Goal: Task Accomplishment & Management: Use online tool/utility

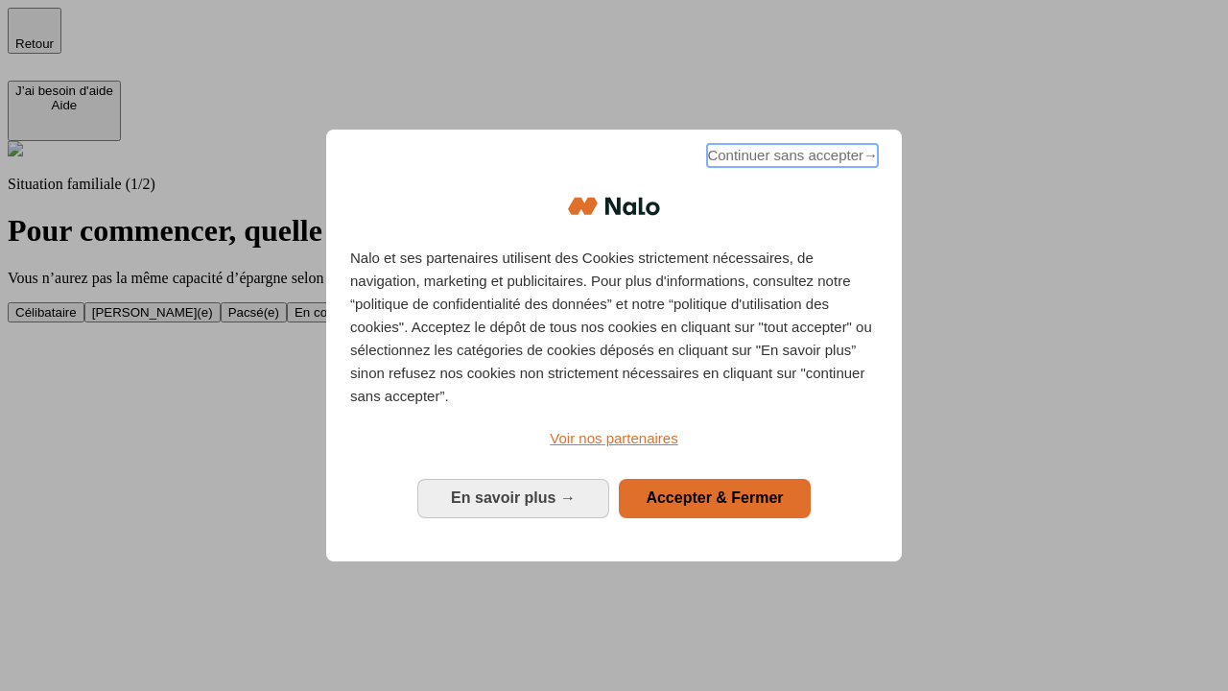
click at [791, 158] on span "Continuer sans accepter →" at bounding box center [792, 155] width 171 height 23
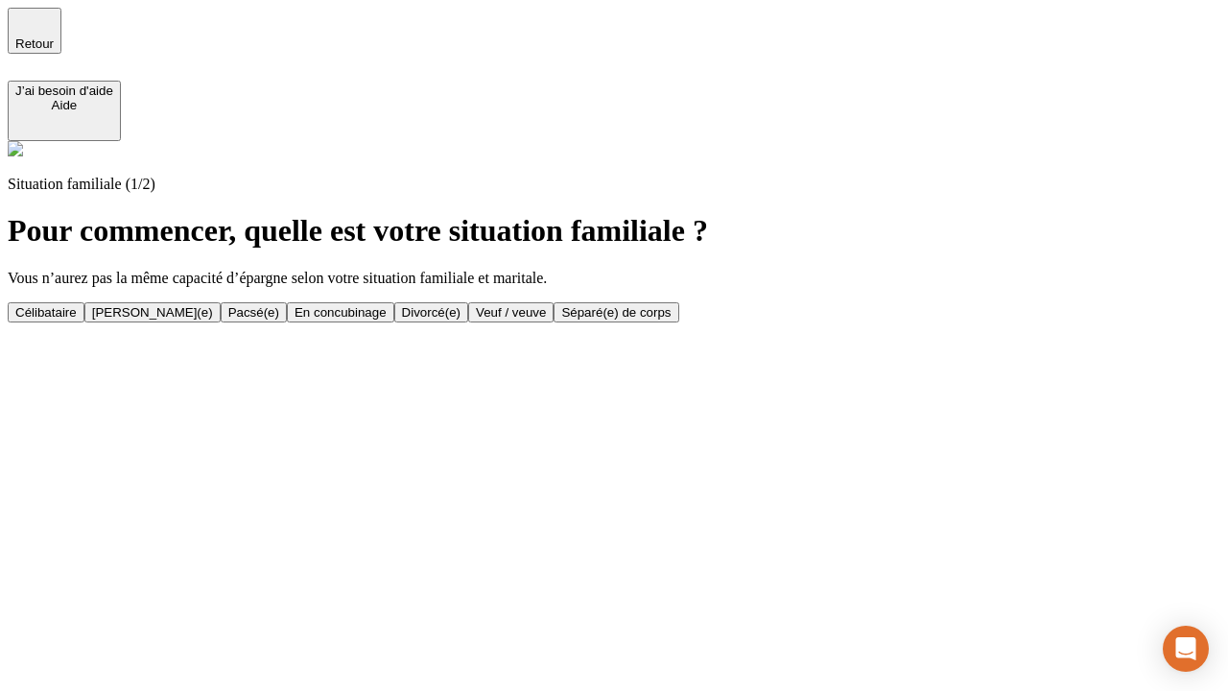
click at [213, 305] on div "[PERSON_NAME](e)" at bounding box center [152, 312] width 121 height 14
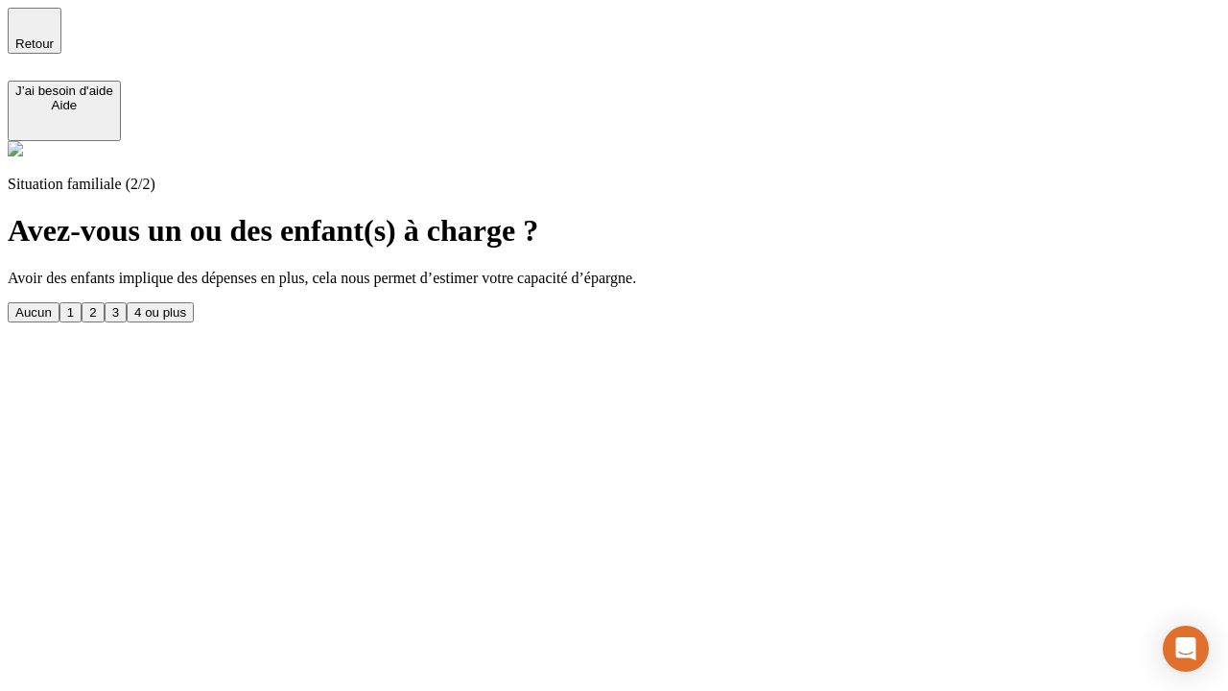
click at [74, 305] on div "1" at bounding box center [70, 312] width 7 height 14
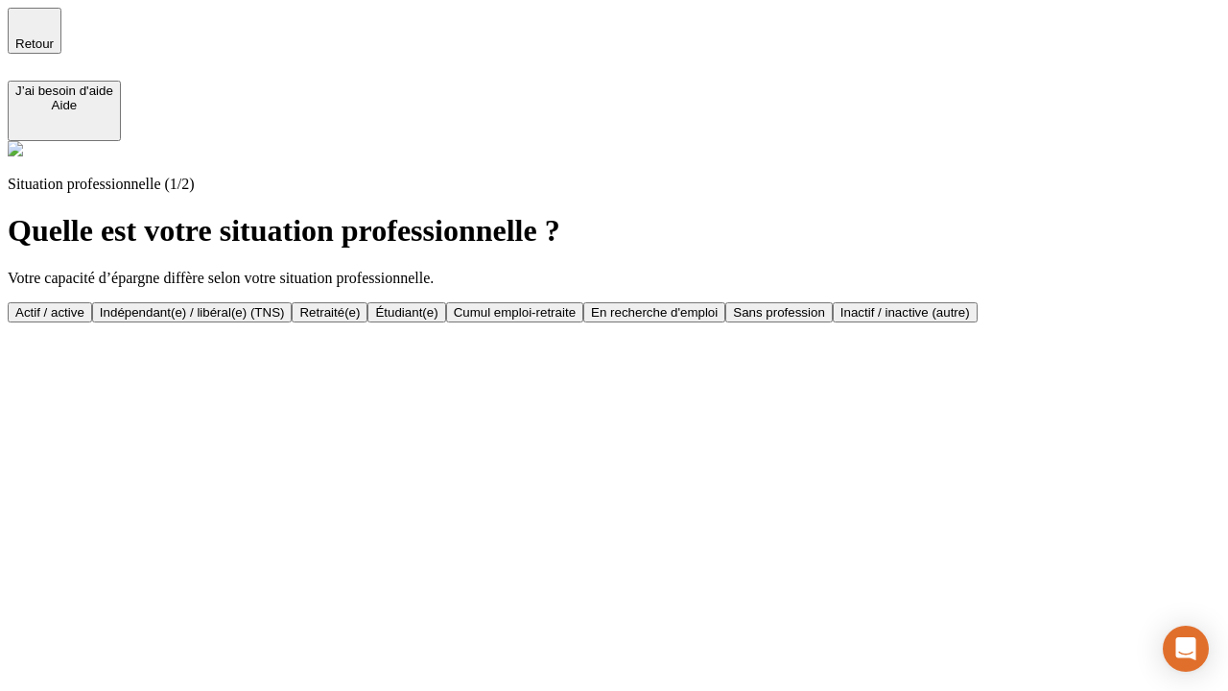
click at [84, 305] on div "Actif / active" at bounding box center [49, 312] width 69 height 14
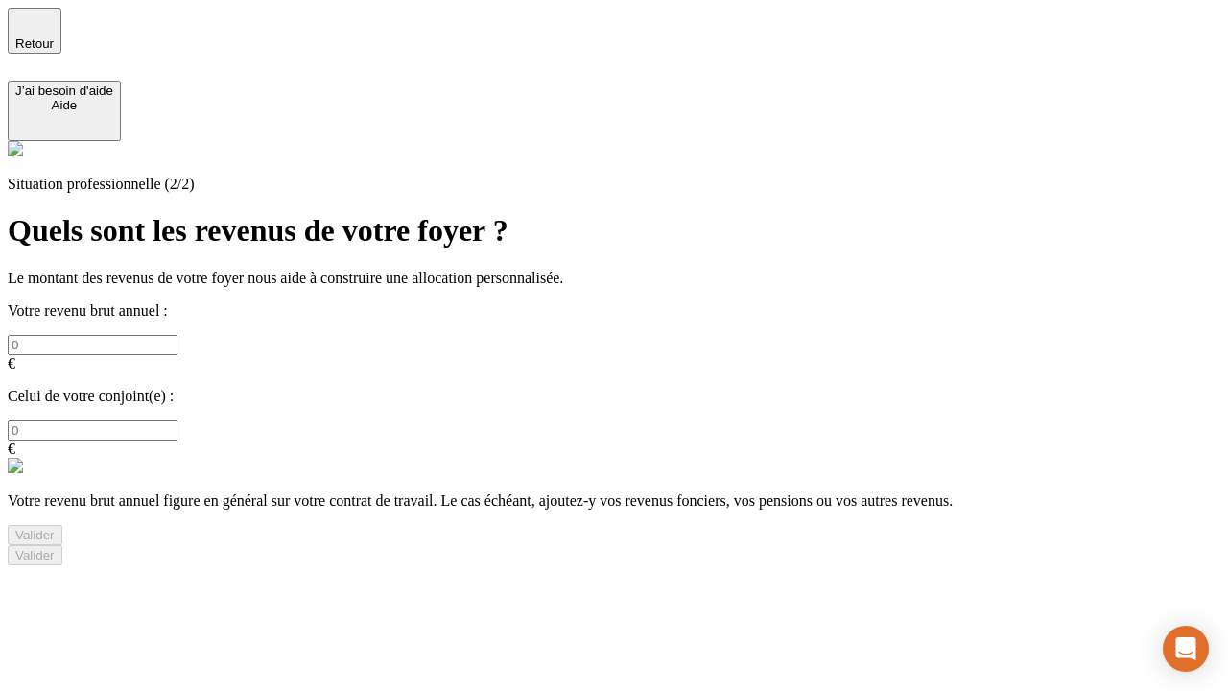
click at [177, 335] on input "text" at bounding box center [93, 345] width 170 height 20
type input "30 000"
click at [177, 420] on input "text" at bounding box center [93, 430] width 170 height 20
type input "40 000"
click at [55, 528] on div "Valider" at bounding box center [34, 535] width 39 height 14
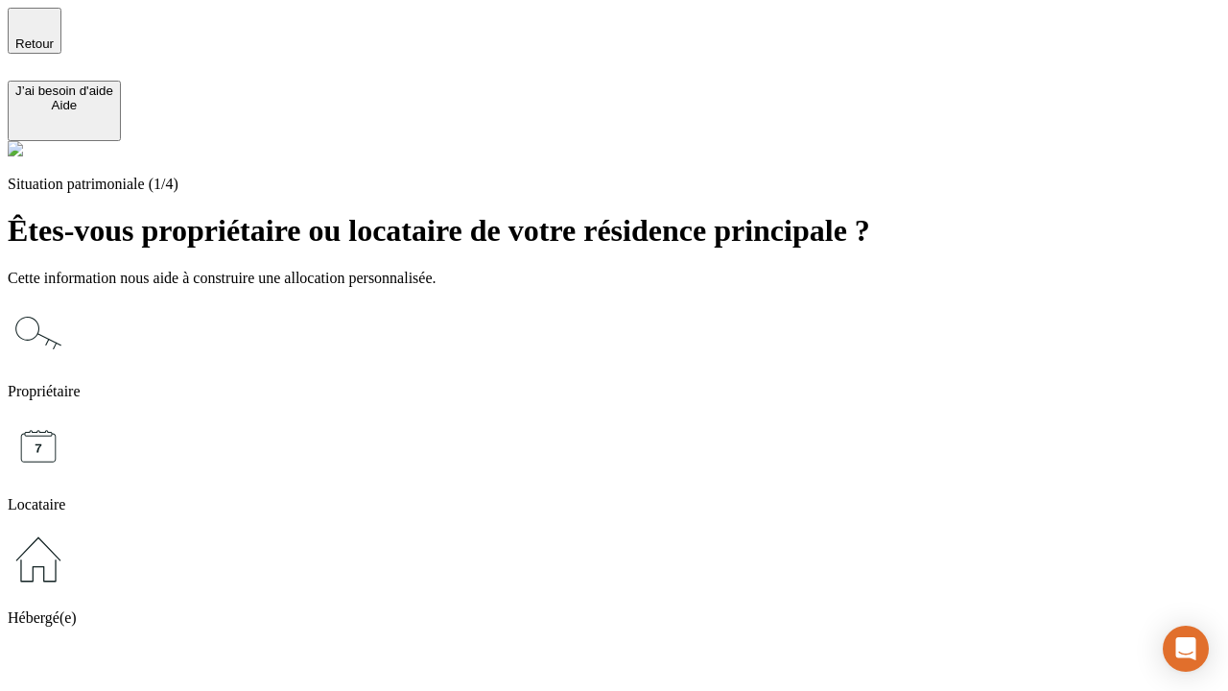
click at [69, 302] on icon at bounding box center [38, 332] width 61 height 61
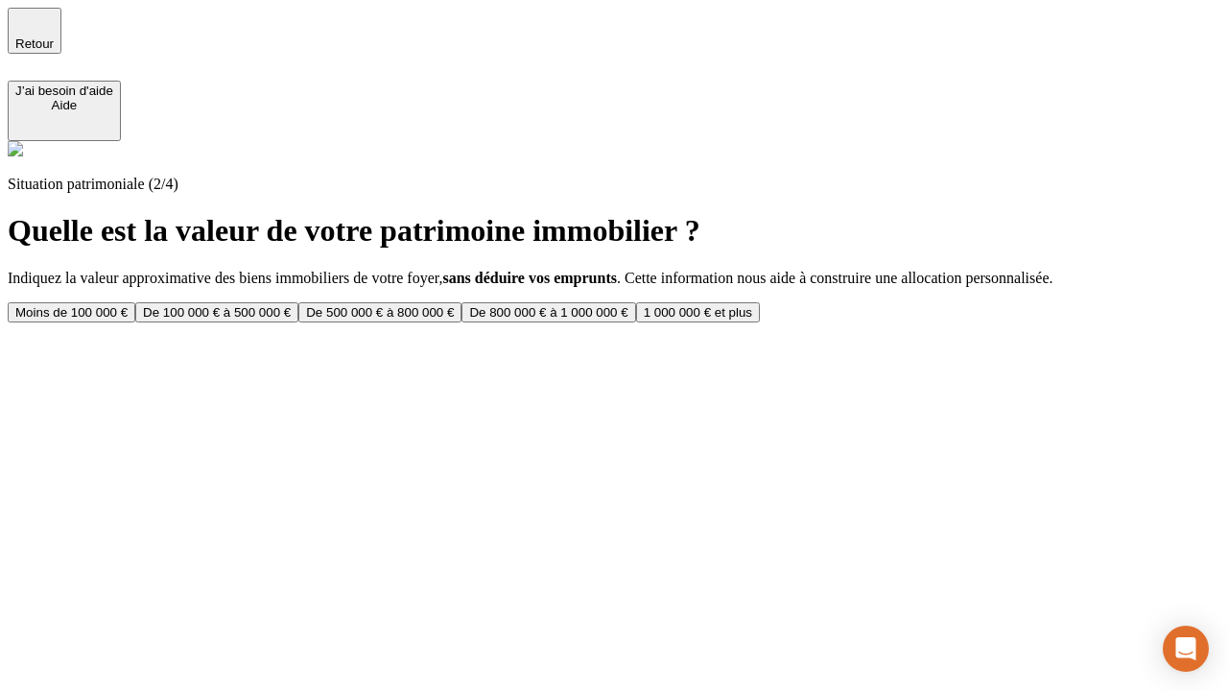
click at [291, 305] on div "De 100 000 € à 500 000 €" at bounding box center [217, 312] width 148 height 14
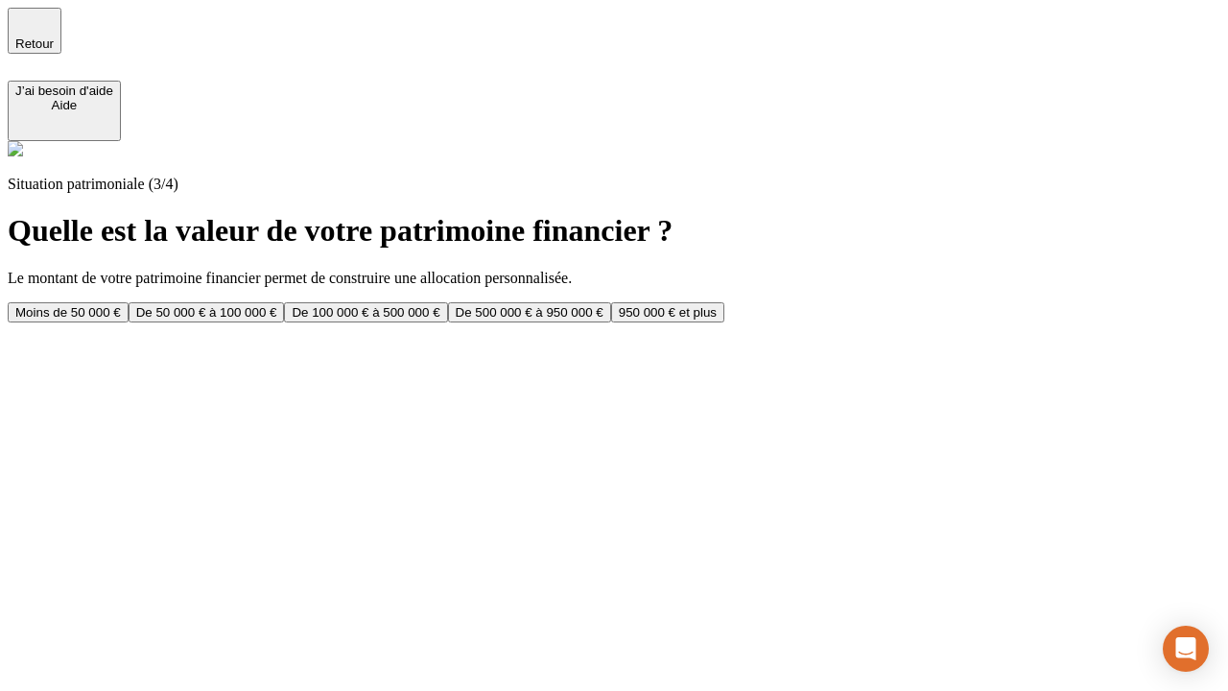
click at [121, 305] on div "Moins de 50 000 €" at bounding box center [68, 312] width 106 height 14
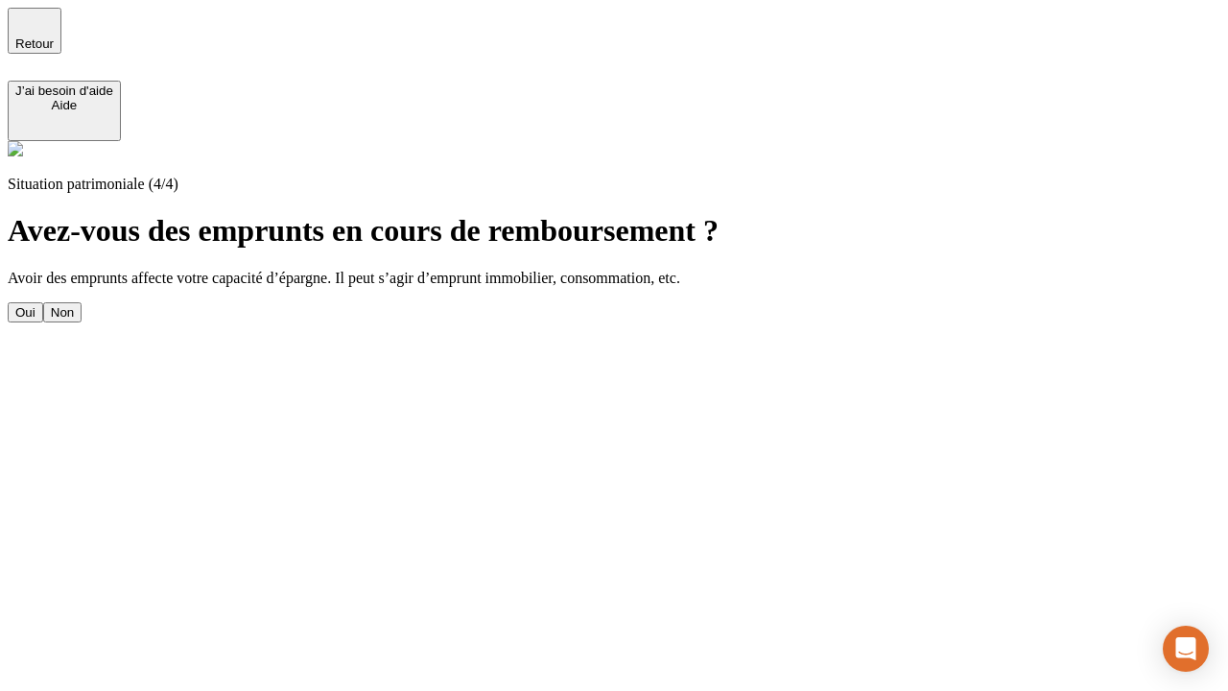
click at [35, 305] on div "Oui" at bounding box center [25, 312] width 20 height 14
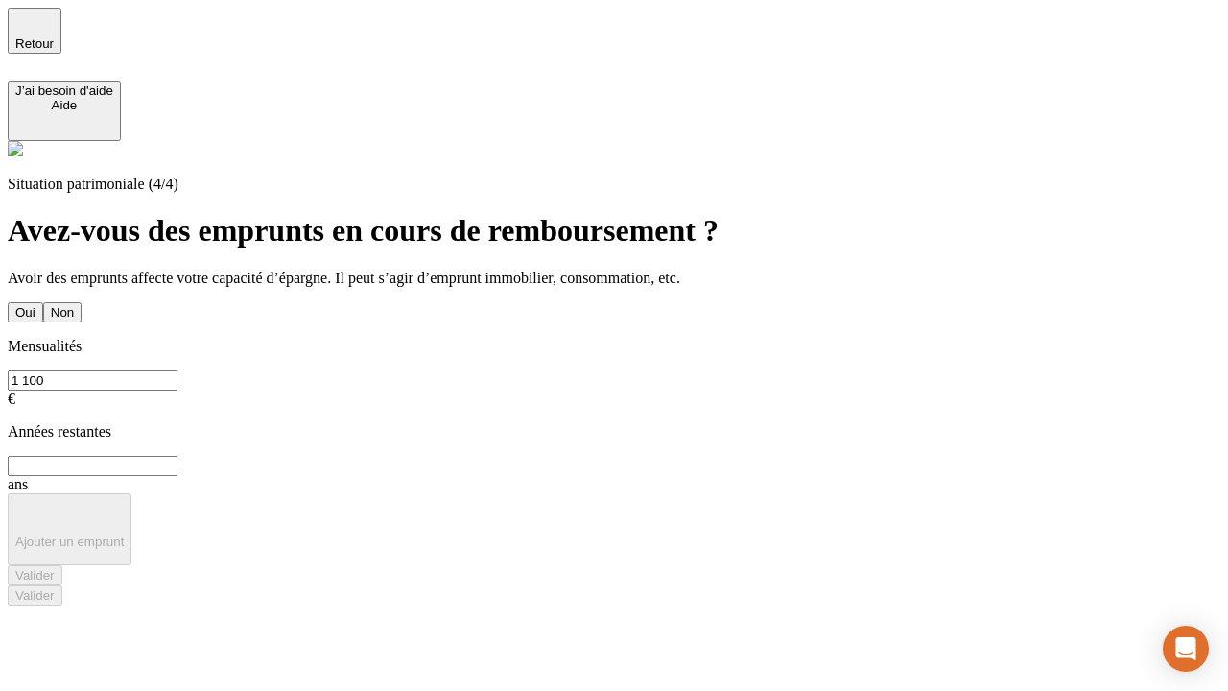
type input "1 100"
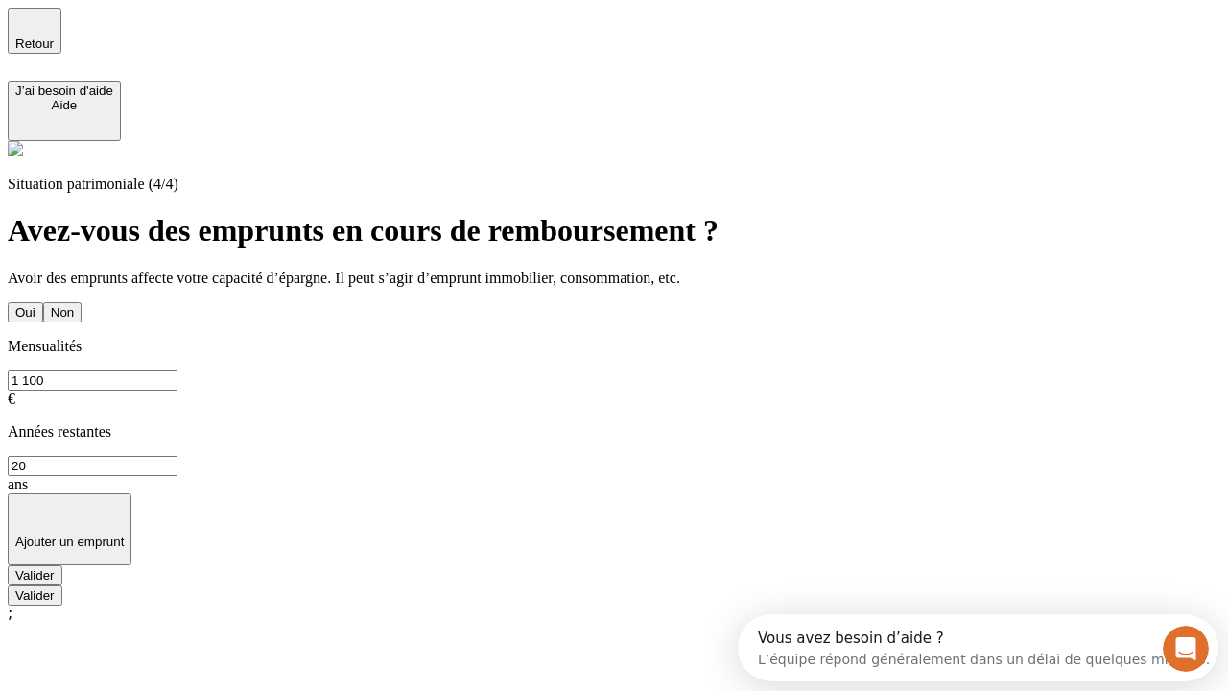
type input "20"
click at [55, 568] on div "Valider" at bounding box center [34, 575] width 39 height 14
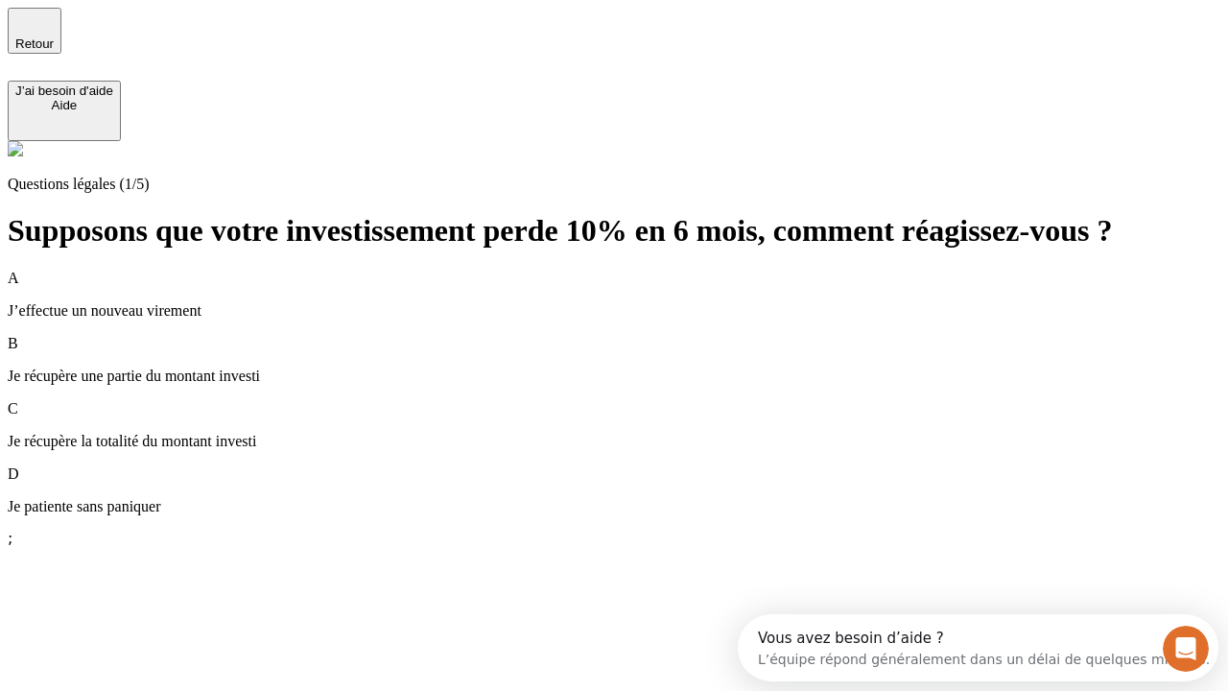
click at [637, 367] on p "Je récupère une partie du montant investi" at bounding box center [614, 375] width 1213 height 17
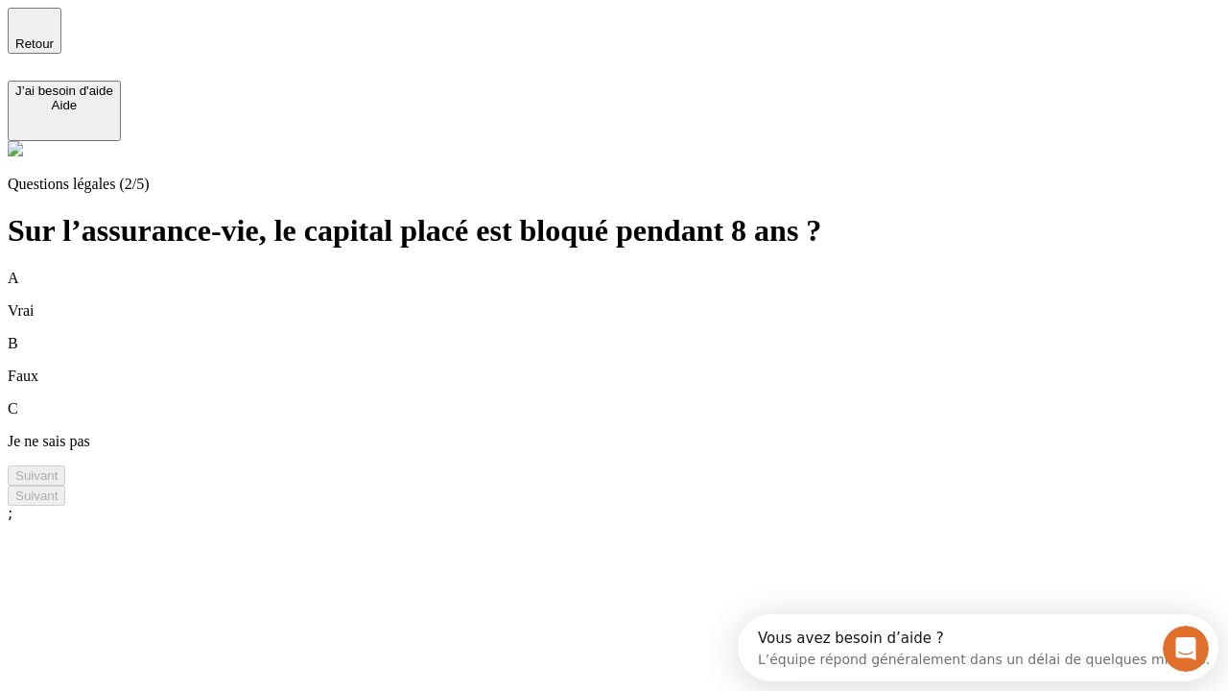
click at [637, 270] on div "A Vrai" at bounding box center [614, 295] width 1213 height 50
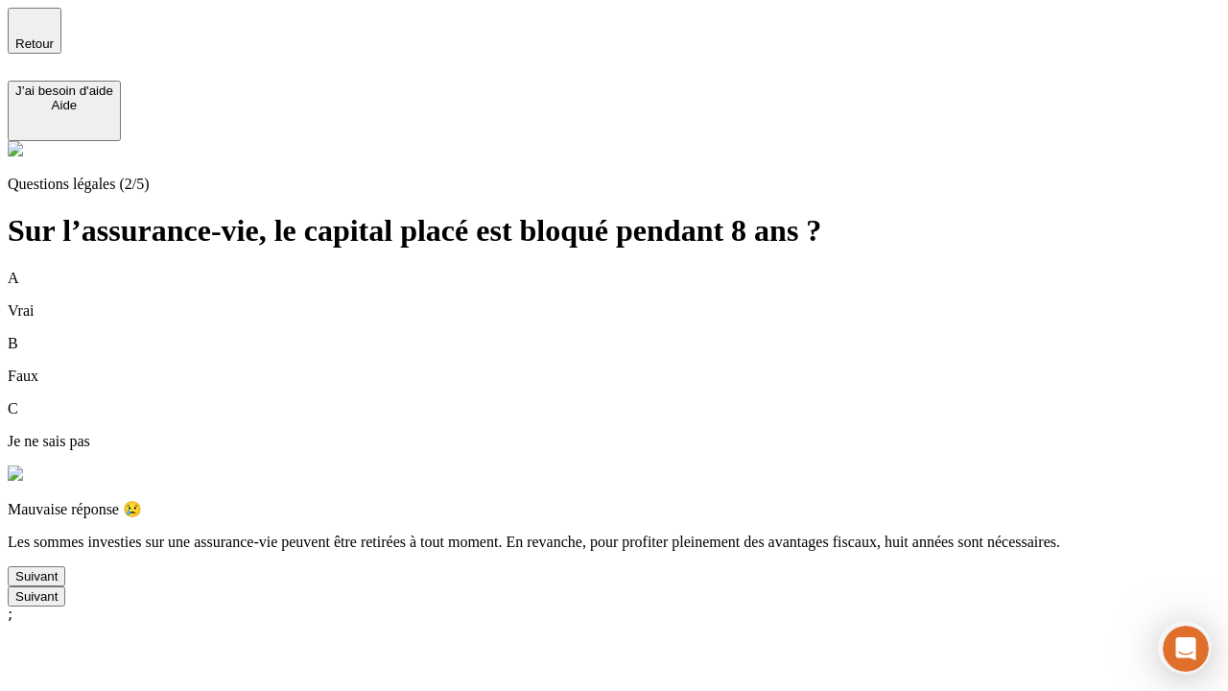
click at [58, 583] on div "Suivant" at bounding box center [36, 576] width 42 height 14
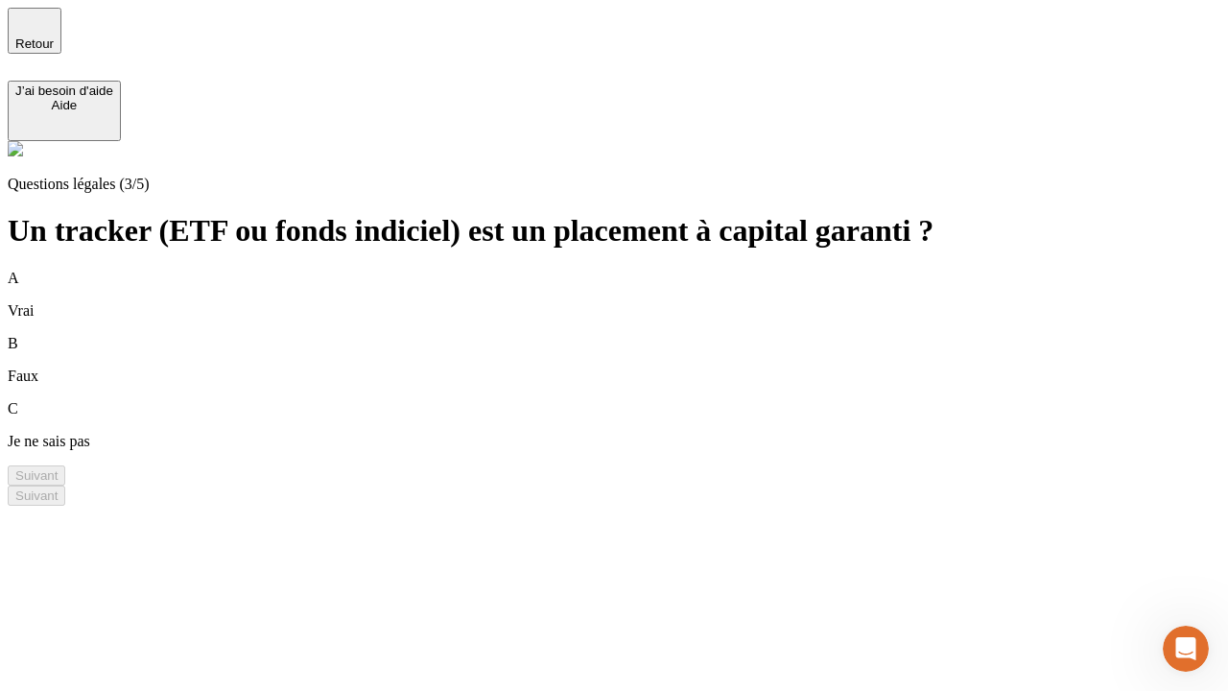
click at [637, 335] on div "B Faux" at bounding box center [614, 360] width 1213 height 50
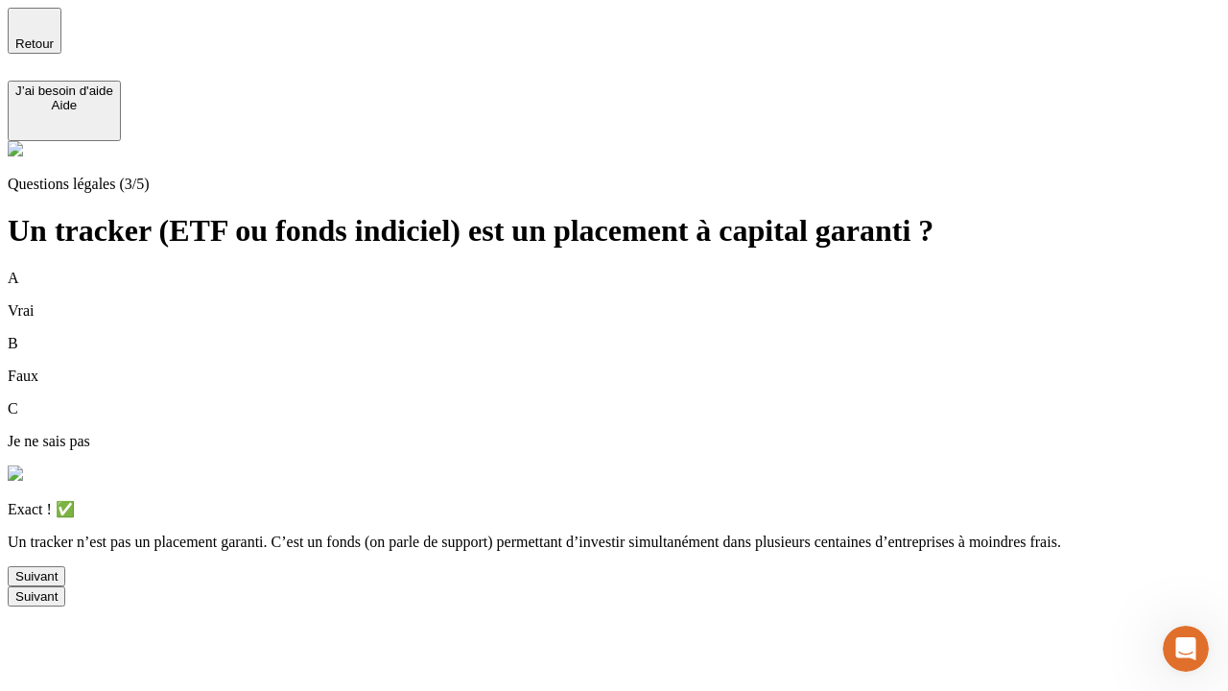
click at [58, 583] on div "Suivant" at bounding box center [36, 576] width 42 height 14
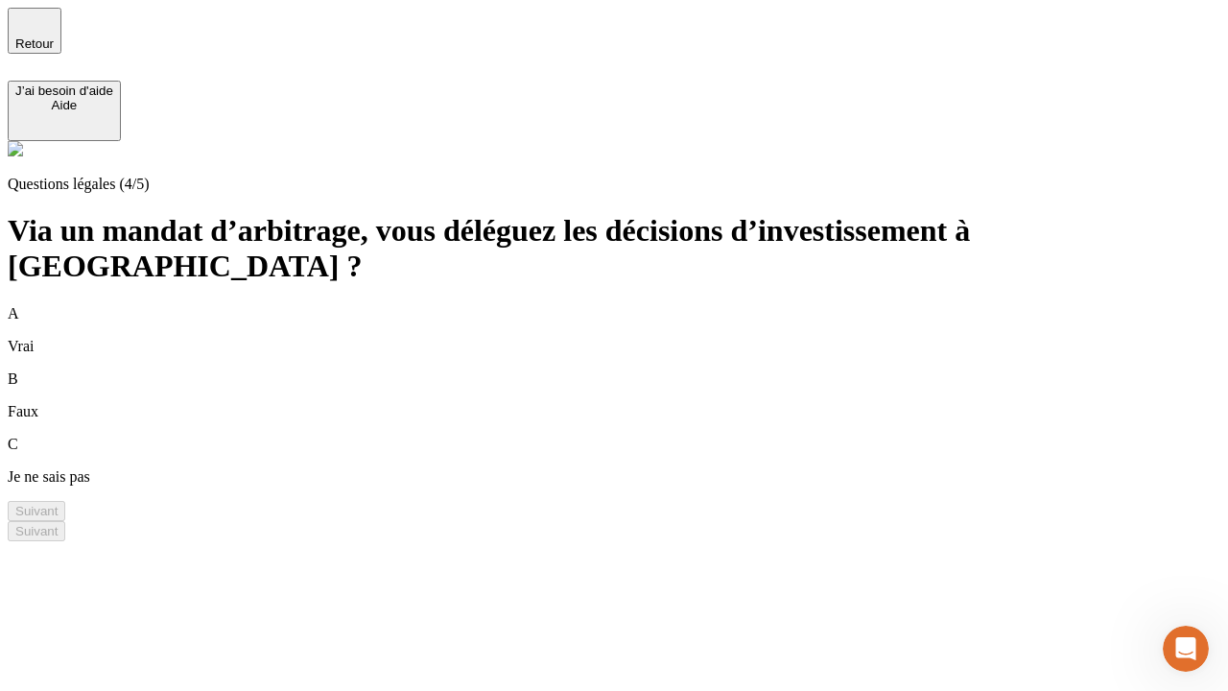
click at [637, 305] on div "A Vrai" at bounding box center [614, 330] width 1213 height 50
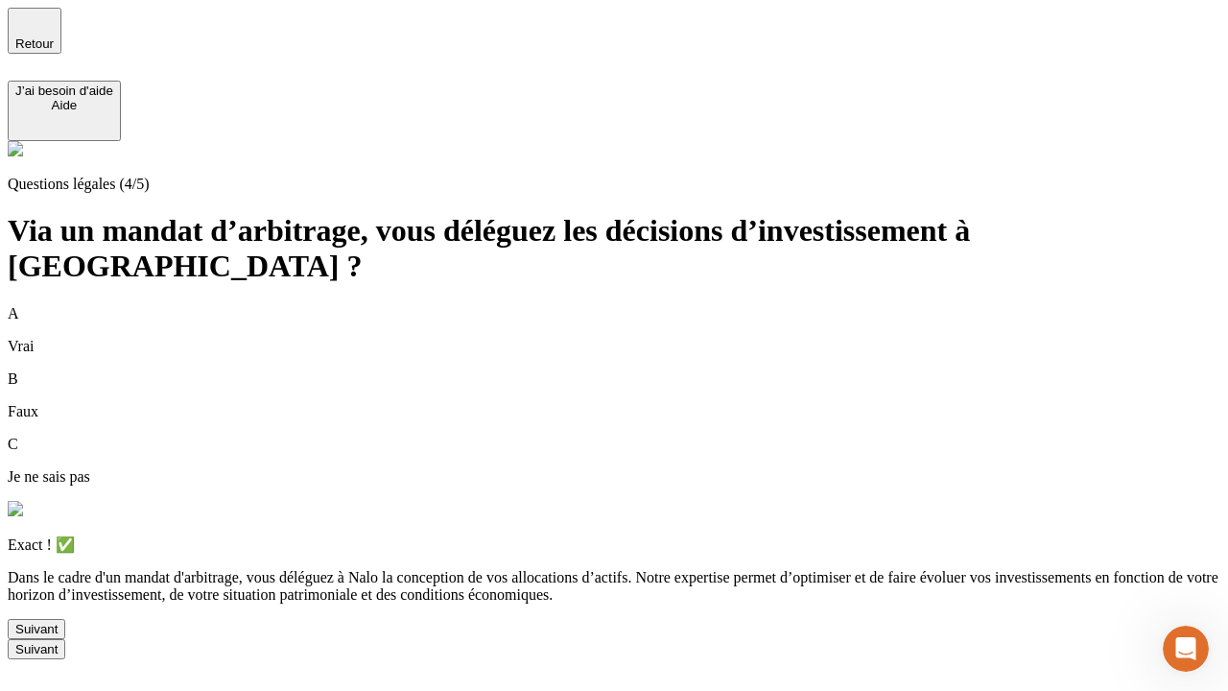
click at [58, 636] on div "Suivant" at bounding box center [36, 629] width 42 height 14
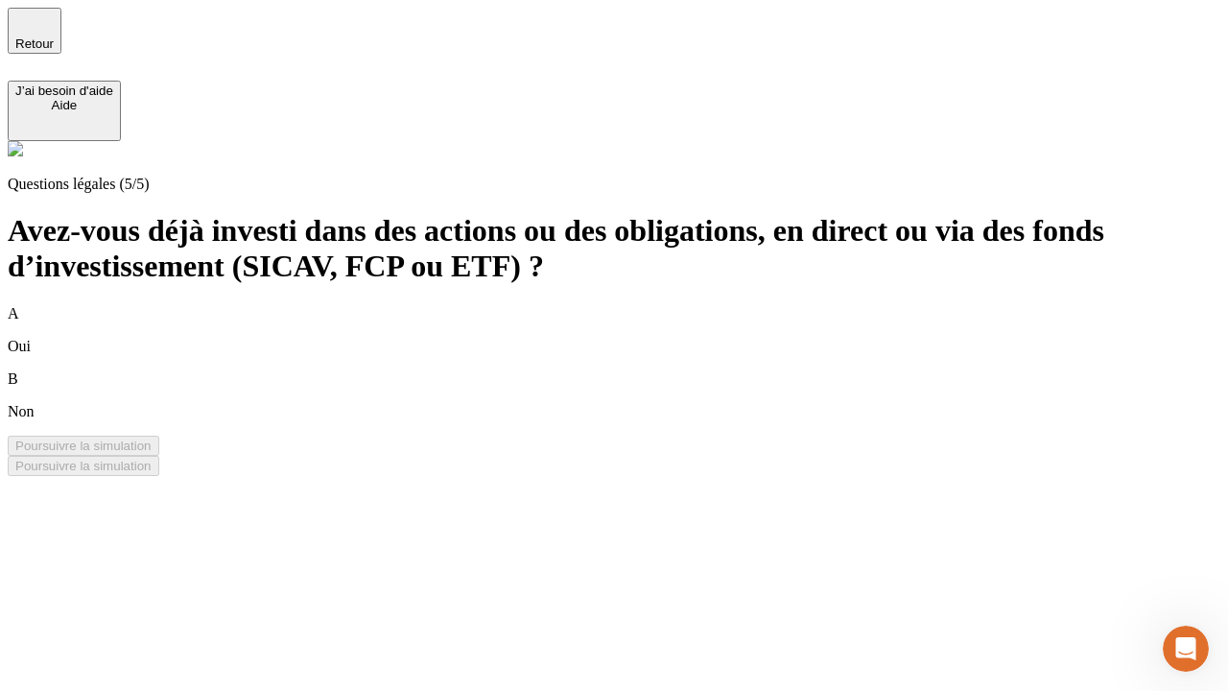
click at [637, 370] on div "B Non" at bounding box center [614, 395] width 1213 height 50
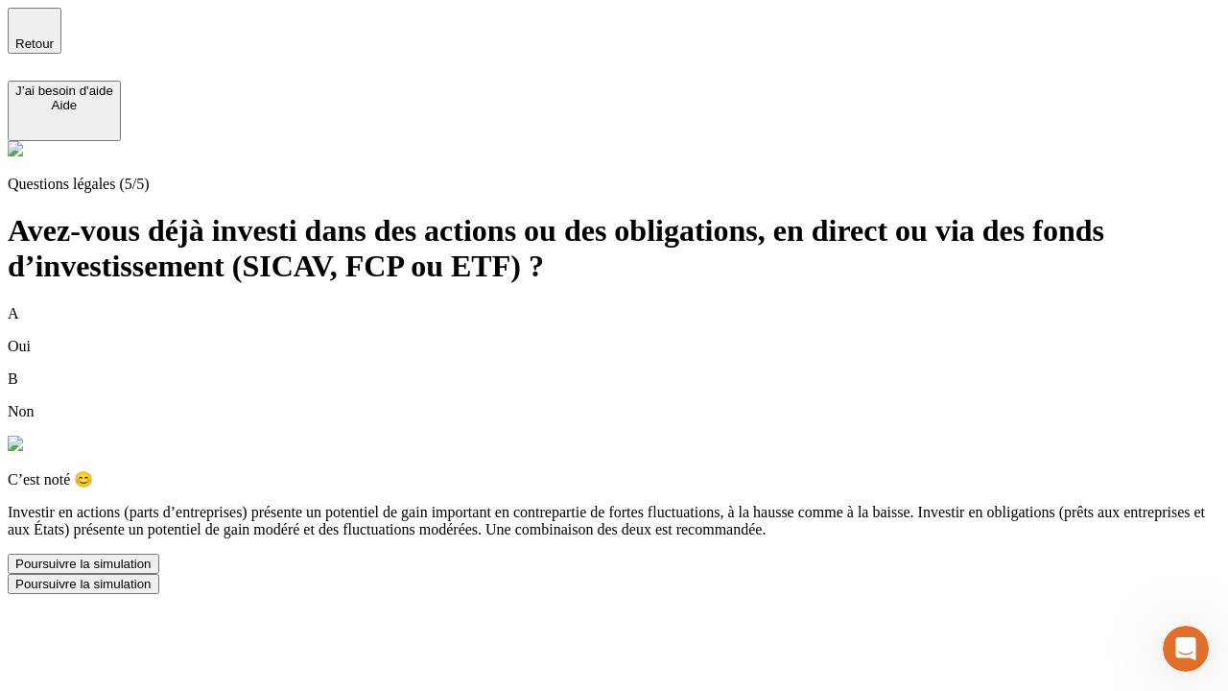
click at [152, 571] on div "Poursuivre la simulation" at bounding box center [83, 563] width 136 height 14
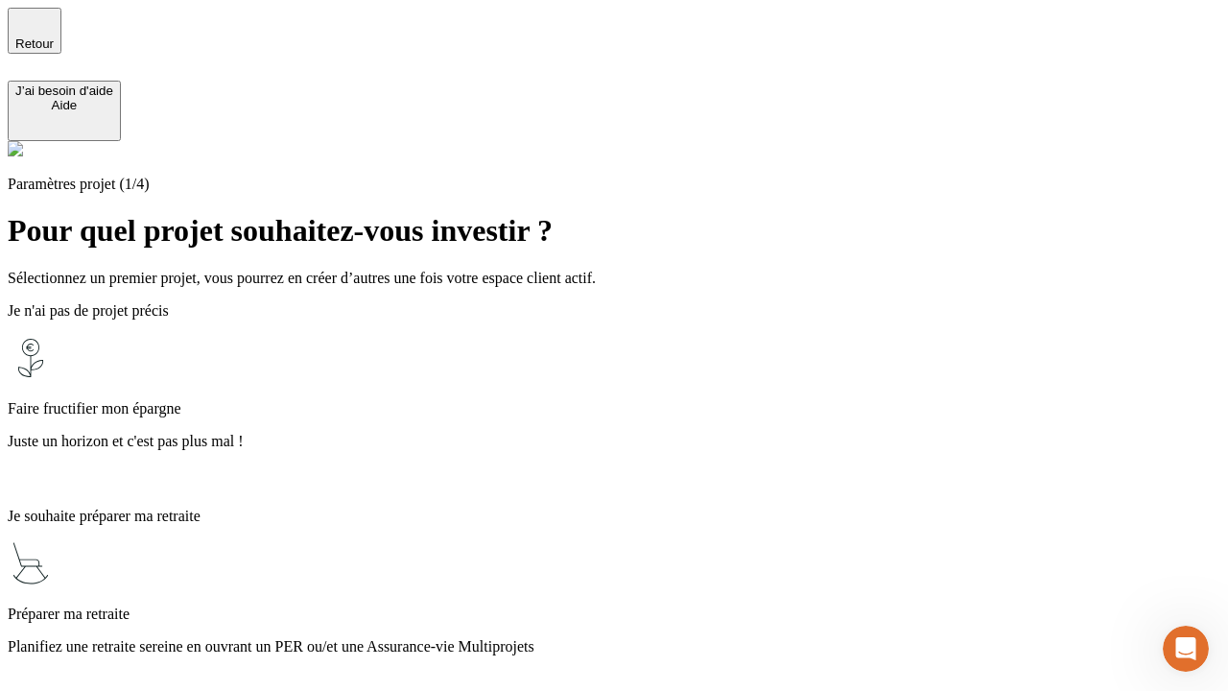
click at [637, 638] on p "Planifiez une retraite sereine en ouvrant un PER ou/et une Assurance-vie Multip…" at bounding box center [614, 646] width 1213 height 17
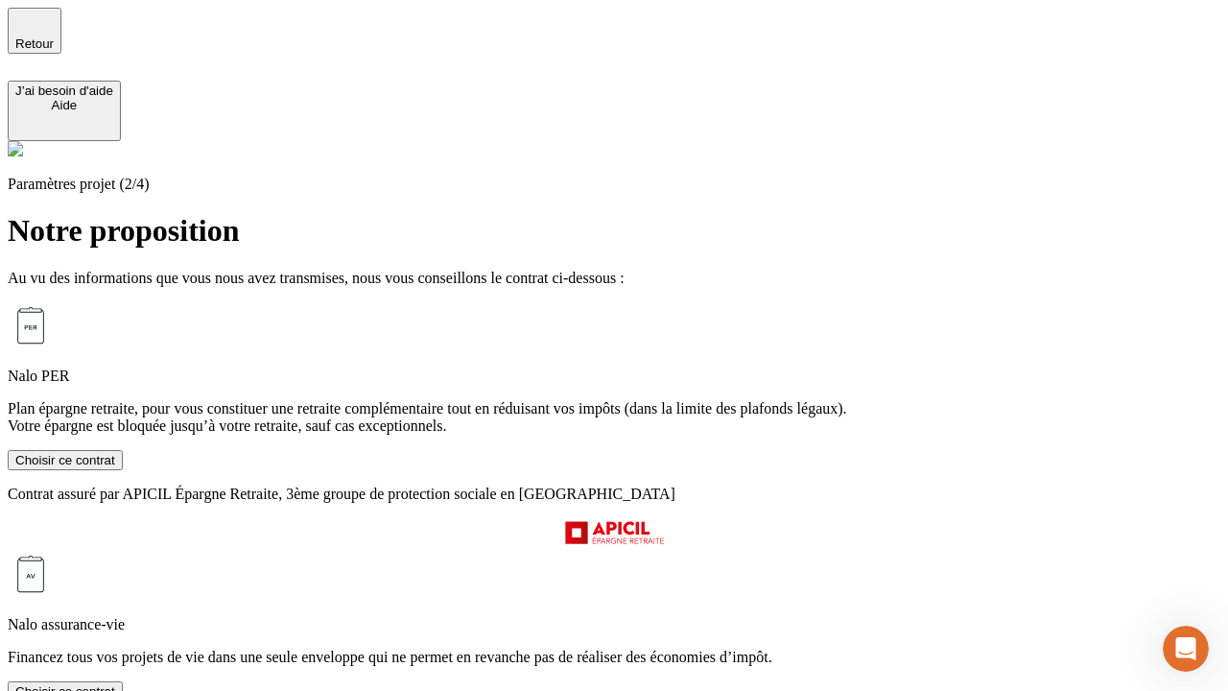
click at [115, 684] on div "Choisir ce contrat" at bounding box center [65, 691] width 100 height 14
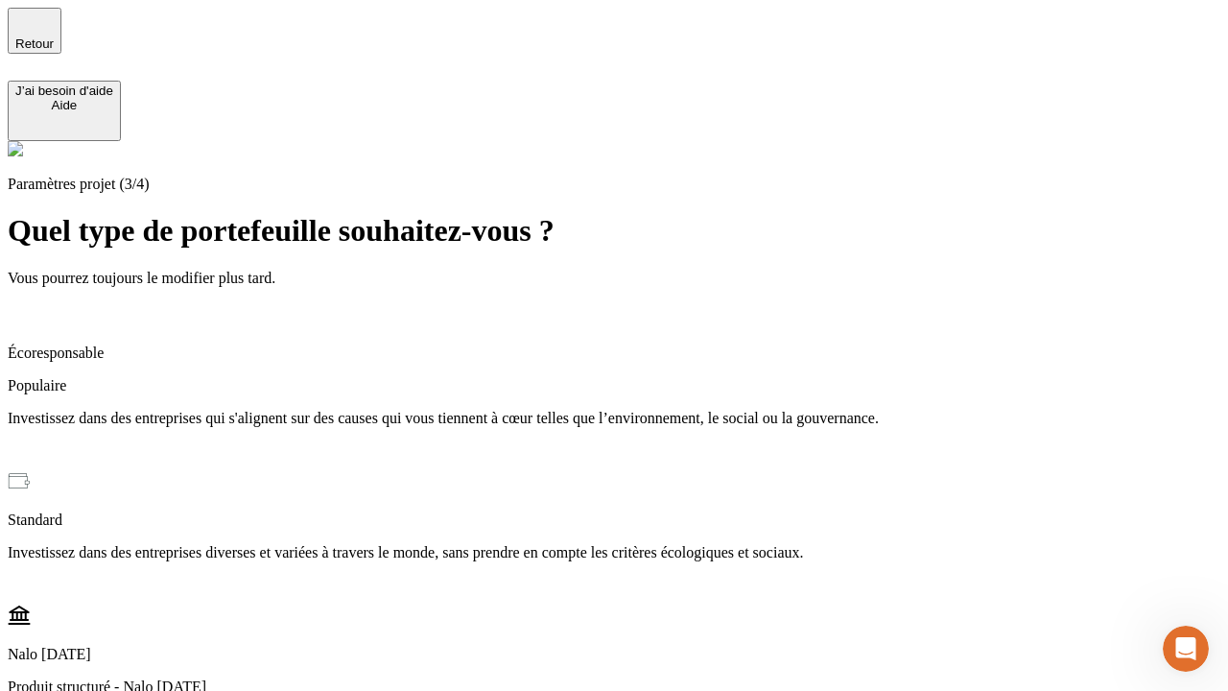
click at [637, 410] on p "Investissez dans des entreprises qui s'alignent sur des causes qui vous tiennen…" at bounding box center [614, 418] width 1213 height 17
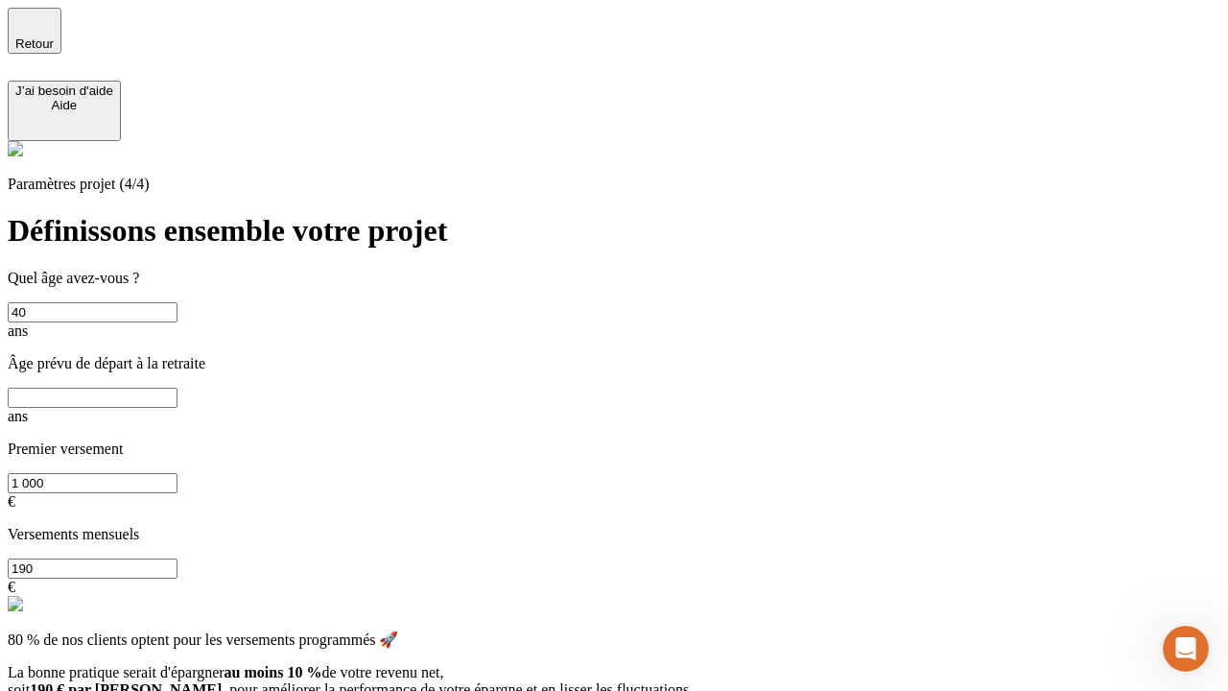
type input "40"
click at [177, 388] on input "text" at bounding box center [93, 398] width 170 height 20
type input "62"
click at [177, 473] on input "1 000" at bounding box center [93, 483] width 170 height 20
type input "10 000"
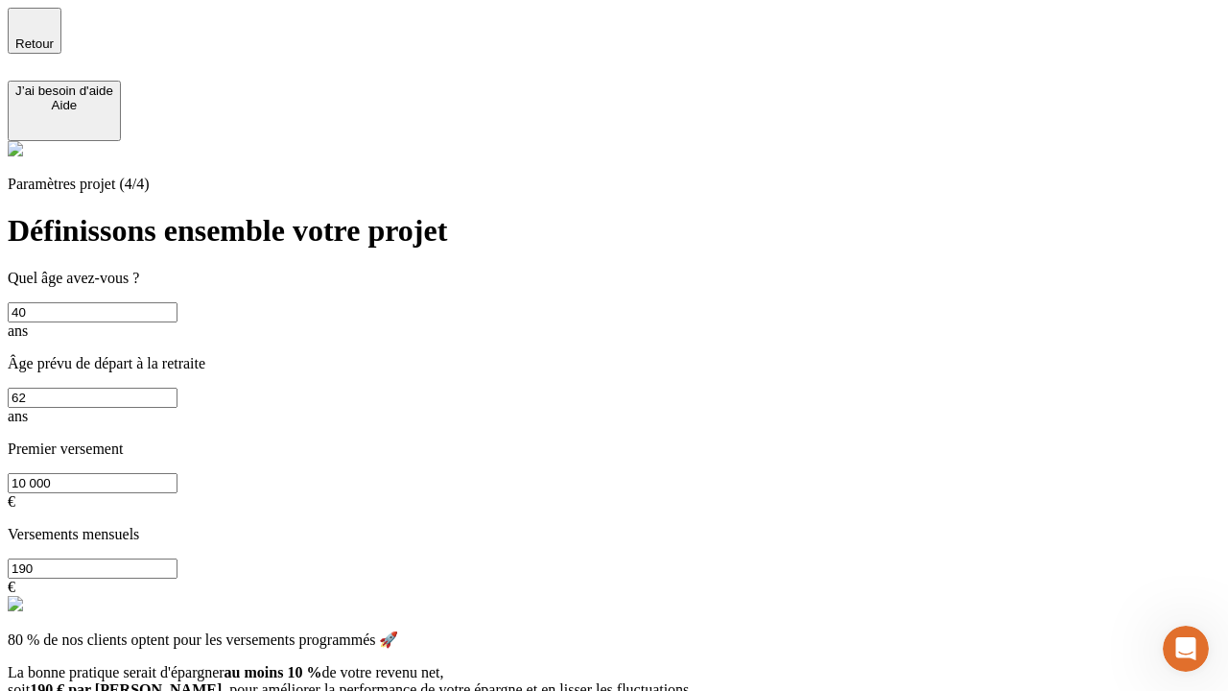
click at [177, 558] on input "190" at bounding box center [93, 568] width 170 height 20
type input "640"
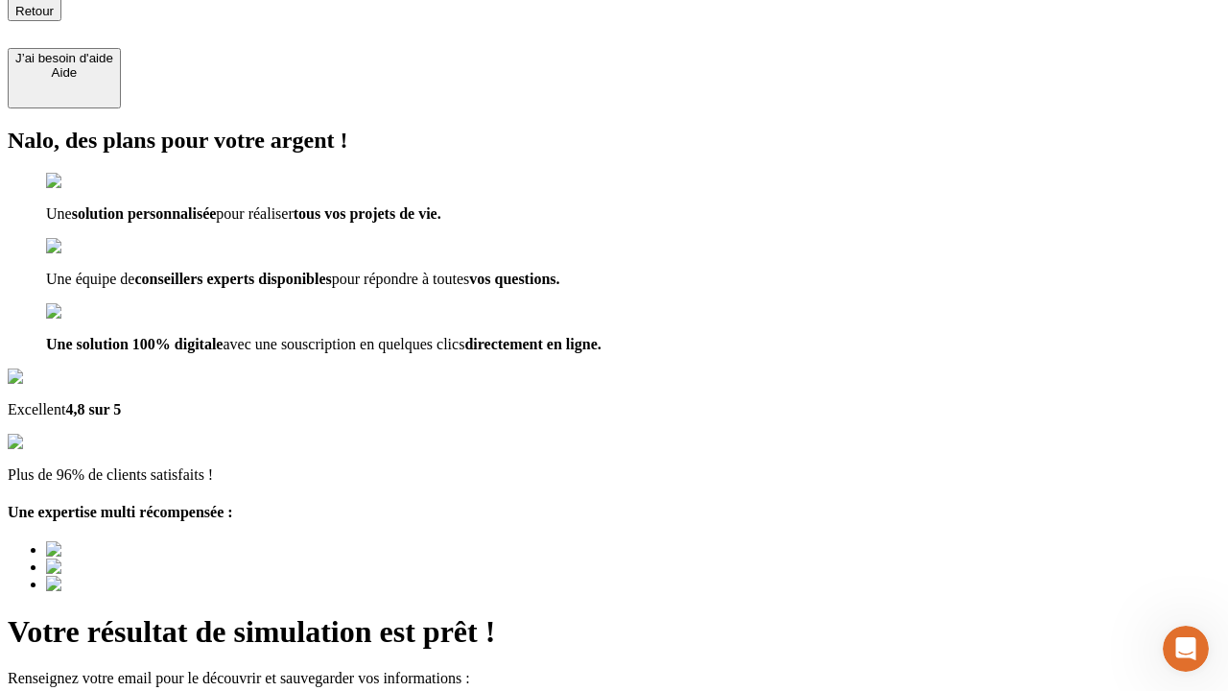
type input "[EMAIL_ADDRESS][DOMAIN_NAME]"
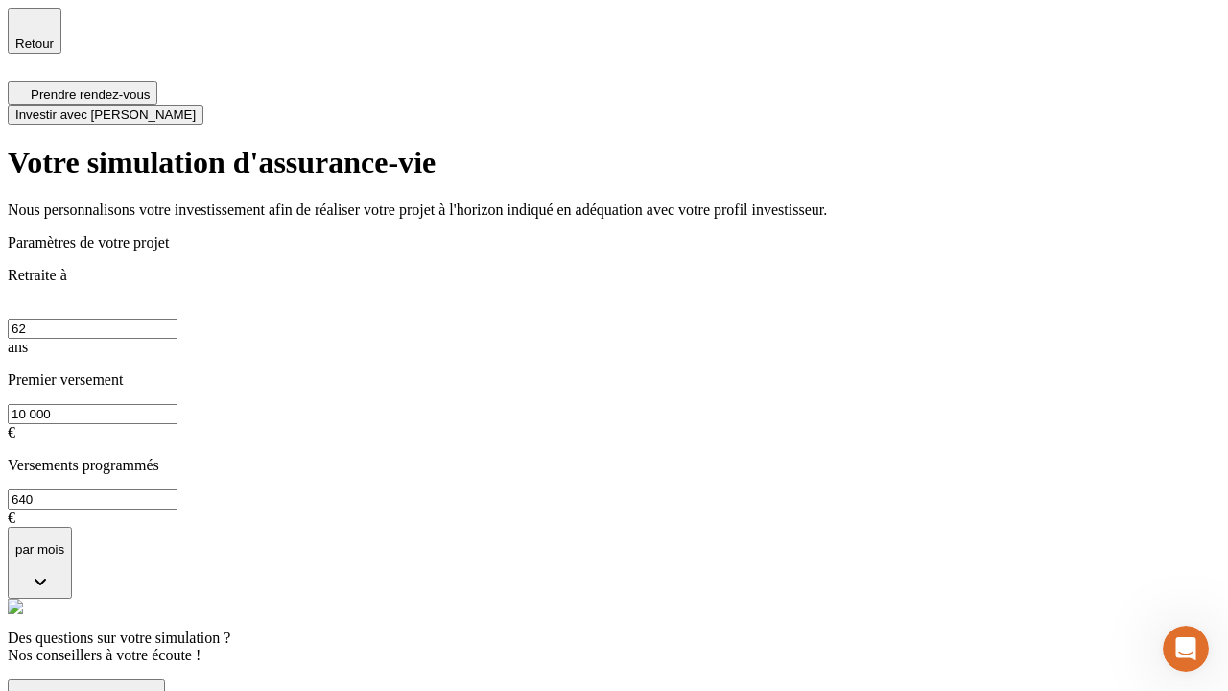
click at [196, 107] on span "Investir avec [PERSON_NAME]" at bounding box center [105, 114] width 180 height 14
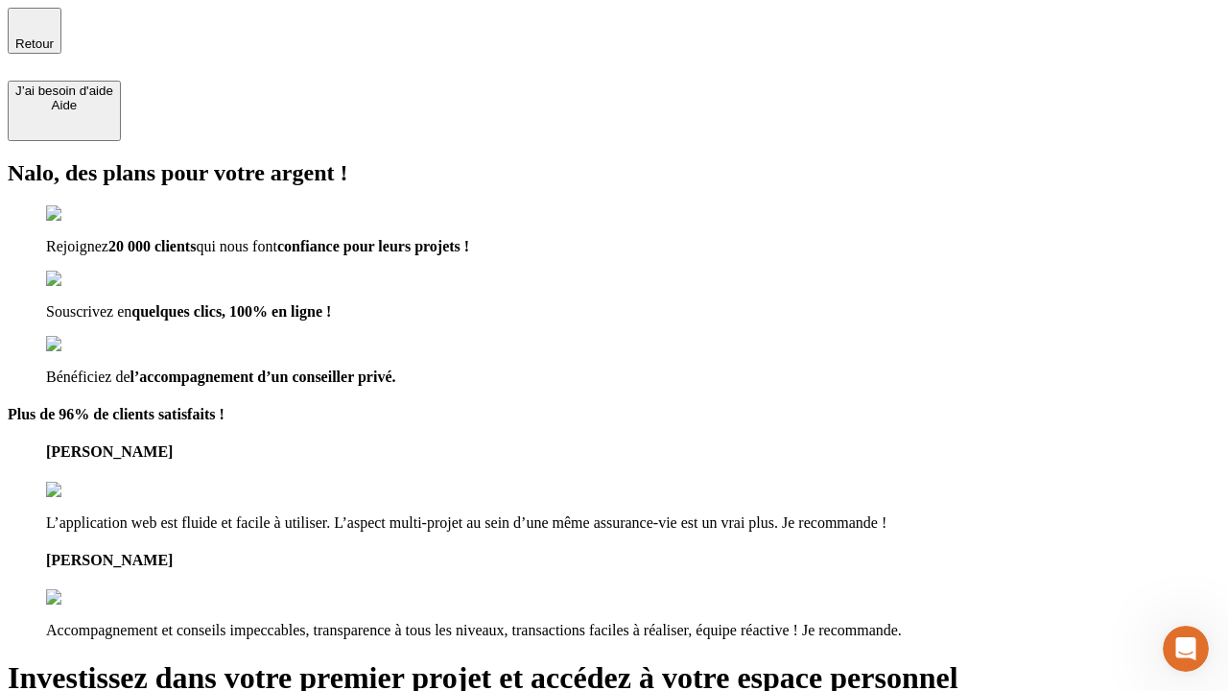
type input "[EMAIL_ADDRESS][DOMAIN_NAME]"
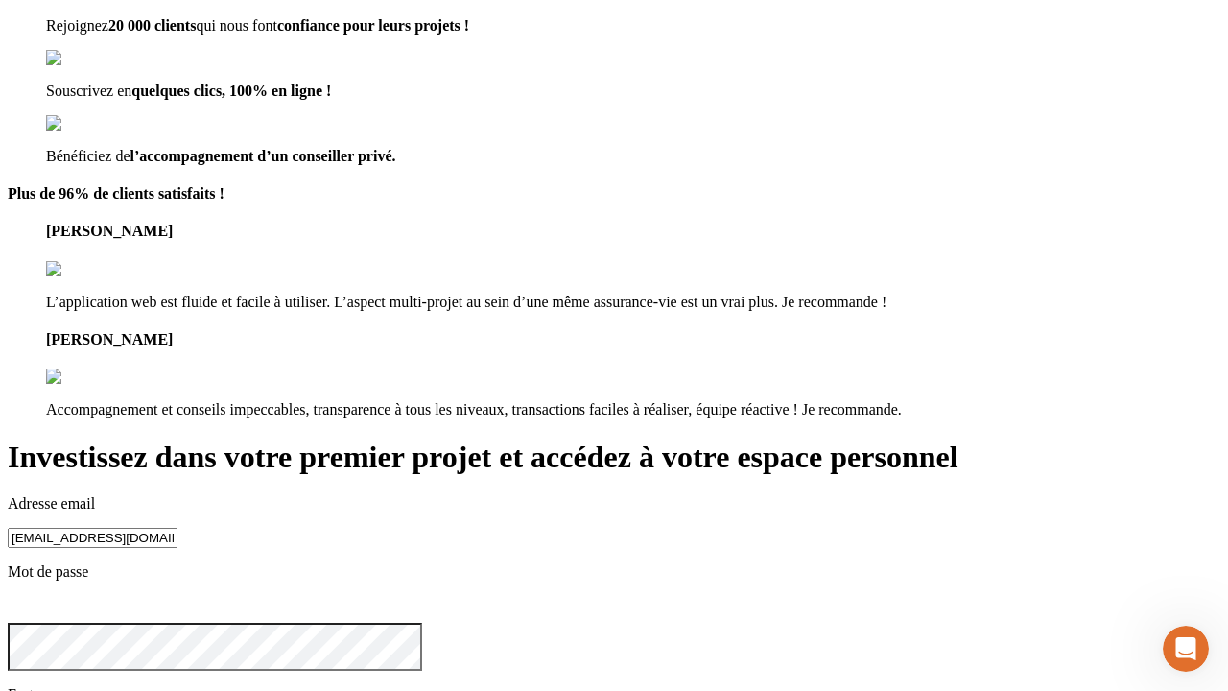
scroll to position [19, 0]
